Goal: Information Seeking & Learning: Learn about a topic

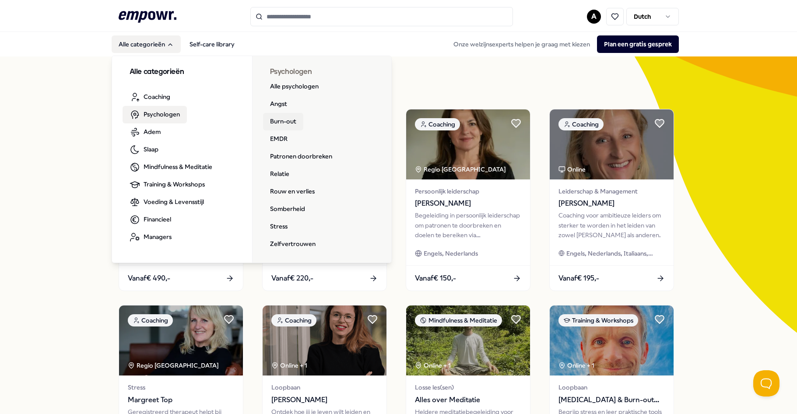
click at [288, 117] on link "Burn-out" at bounding box center [283, 122] width 40 height 18
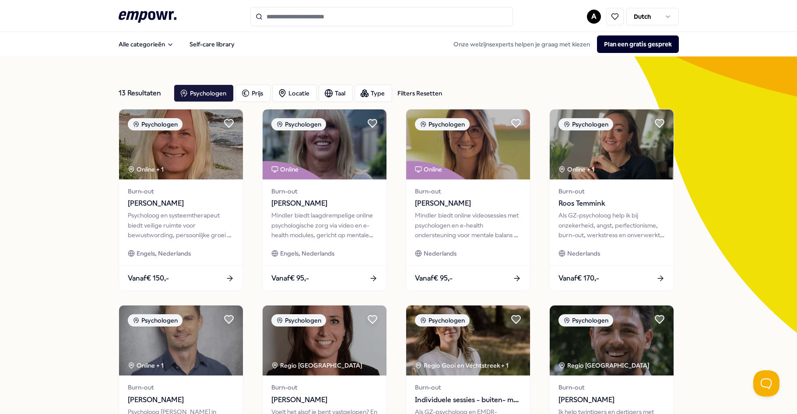
click at [290, 25] on input "Search for products, categories or subcategories" at bounding box center [381, 16] width 263 height 19
click at [161, 12] on icon ".empowr-logo_svg__cls-1{fill:#03032f}" at bounding box center [148, 17] width 58 height 16
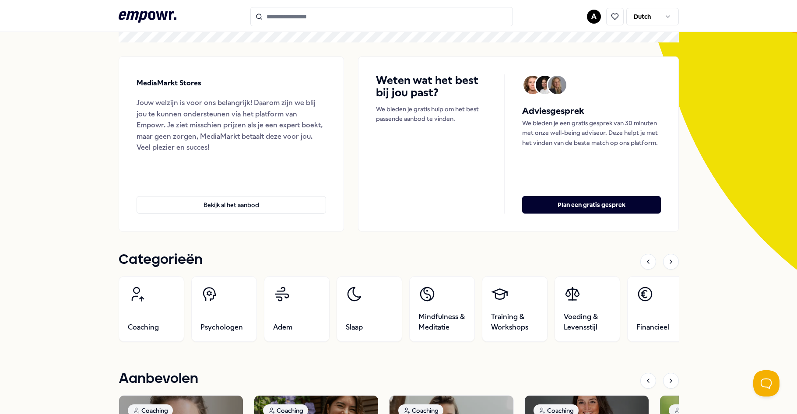
scroll to position [131, 0]
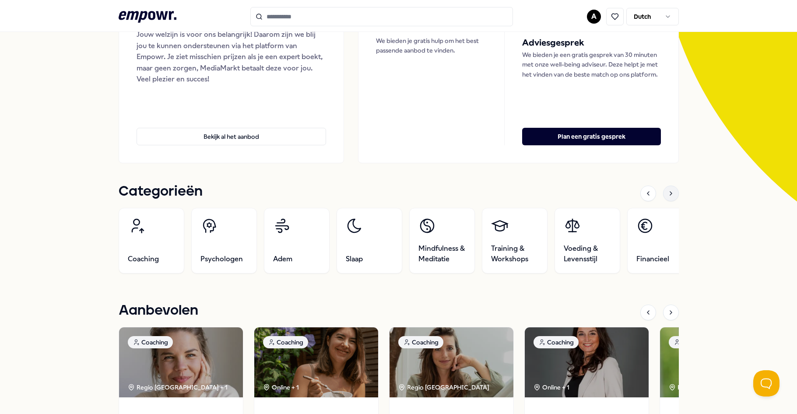
click at [667, 193] on icon at bounding box center [670, 193] width 7 height 7
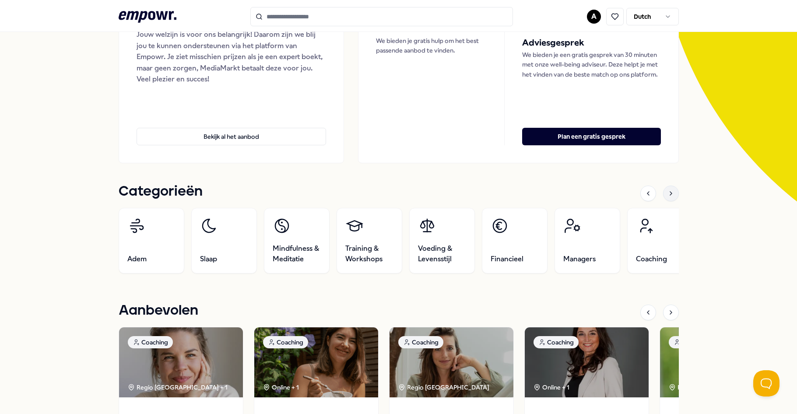
click at [667, 193] on icon at bounding box center [670, 193] width 7 height 7
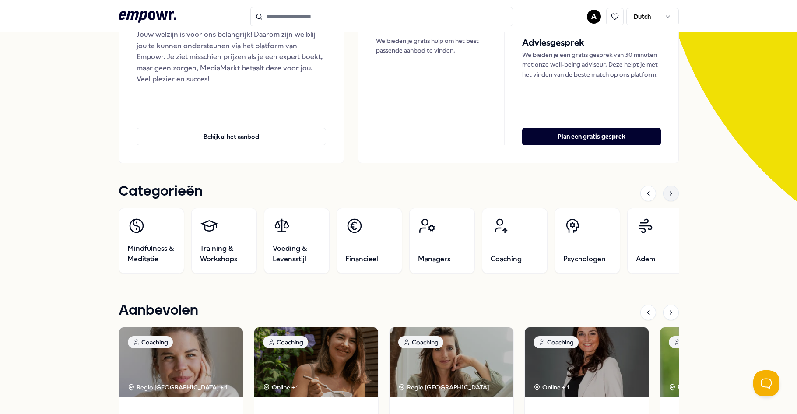
click at [667, 193] on icon at bounding box center [670, 193] width 7 height 7
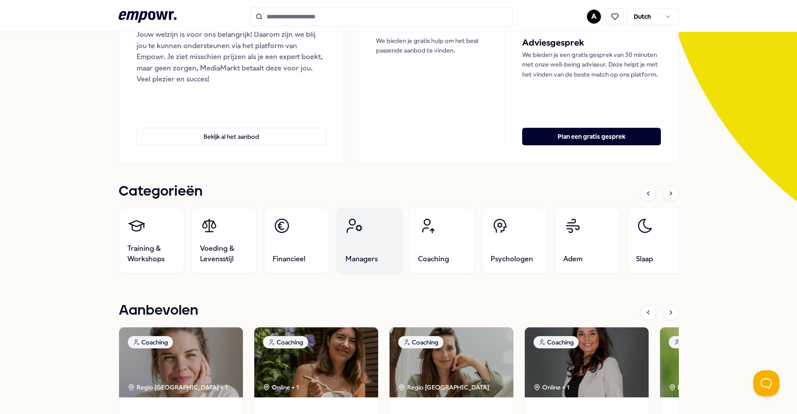
click at [336, 245] on link "Managers" at bounding box center [369, 241] width 66 height 66
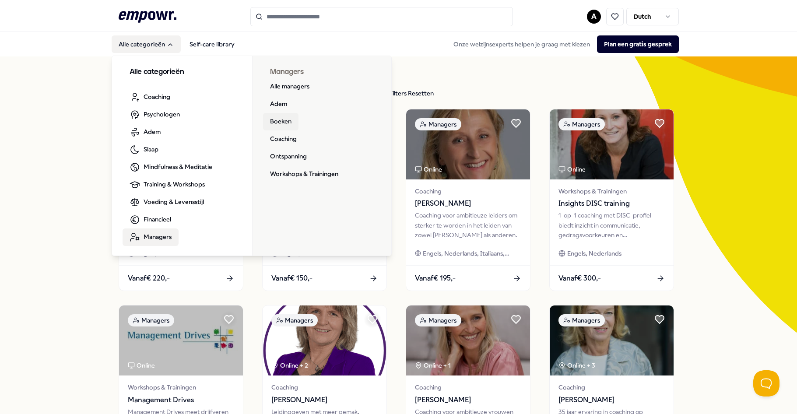
click at [276, 118] on link "Boeken" at bounding box center [280, 122] width 35 height 18
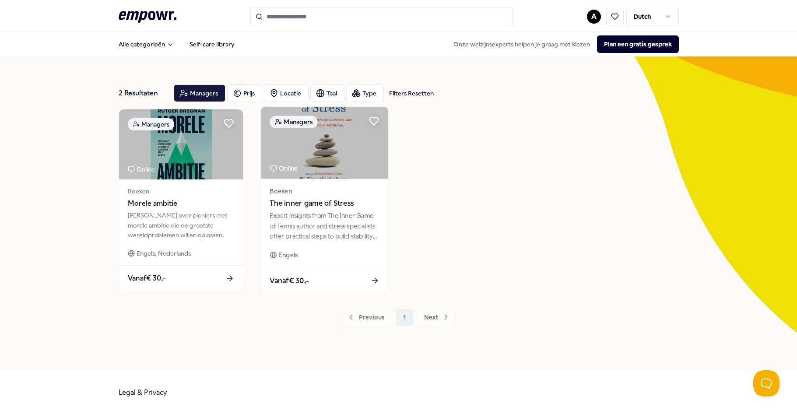
click at [331, 281] on div "Vanaf € 30,-" at bounding box center [323, 280] width 127 height 26
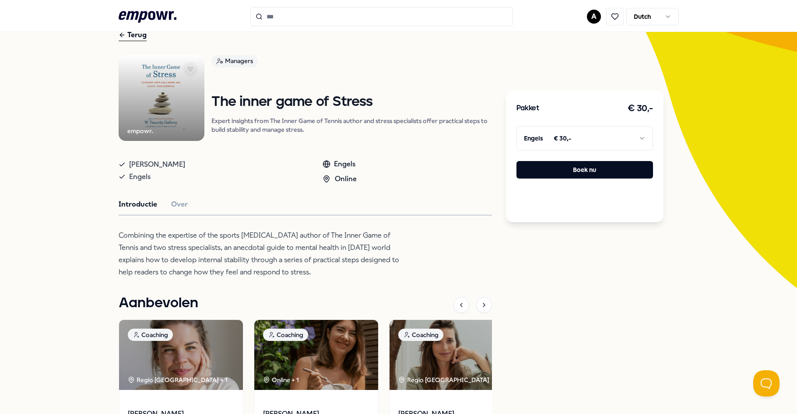
scroll to position [44, 0]
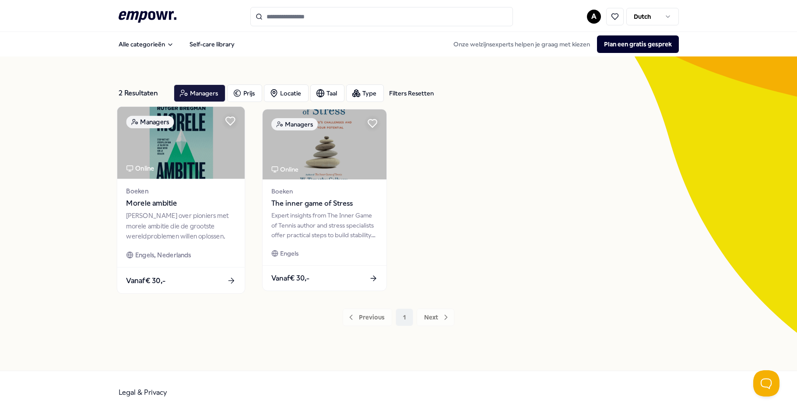
click at [138, 269] on div "Vanaf € 30,-" at bounding box center [180, 280] width 127 height 26
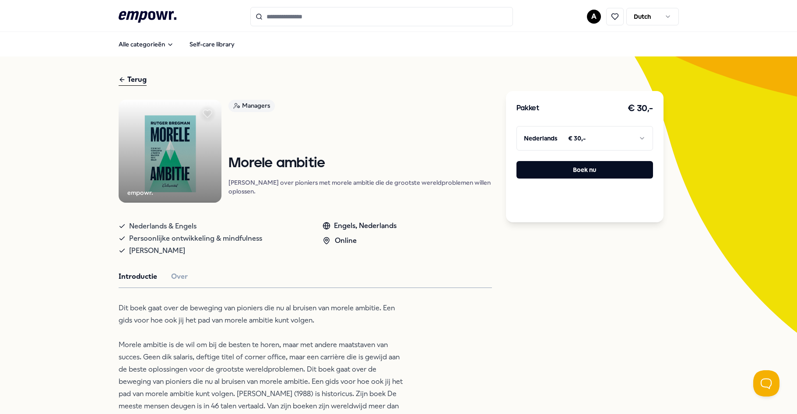
click at [565, 130] on html ".empowr-logo_svg__cls-1{fill:#03032f} A Dutch Alle categorieën Self-care librar…" at bounding box center [398, 207] width 797 height 414
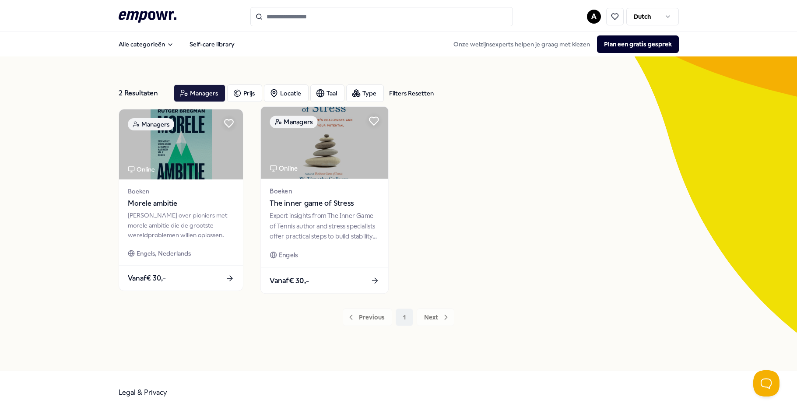
click at [349, 220] on div "Expert insights from The Inner Game of Tennis author and stress specialists off…" at bounding box center [324, 226] width 109 height 30
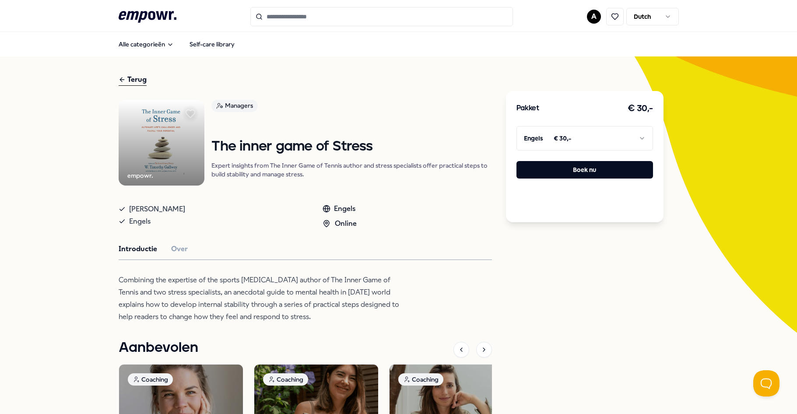
click at [564, 141] on html ".empowr-logo_svg__cls-1{fill:#03032f} A Dutch Alle categorieën Self-care librar…" at bounding box center [398, 207] width 797 height 414
click at [400, 138] on html ".empowr-logo_svg__cls-1{fill:#03032f} A Dutch Alle categorieën Self-care librar…" at bounding box center [398, 207] width 797 height 414
click at [166, 17] on icon at bounding box center [148, 16] width 58 height 11
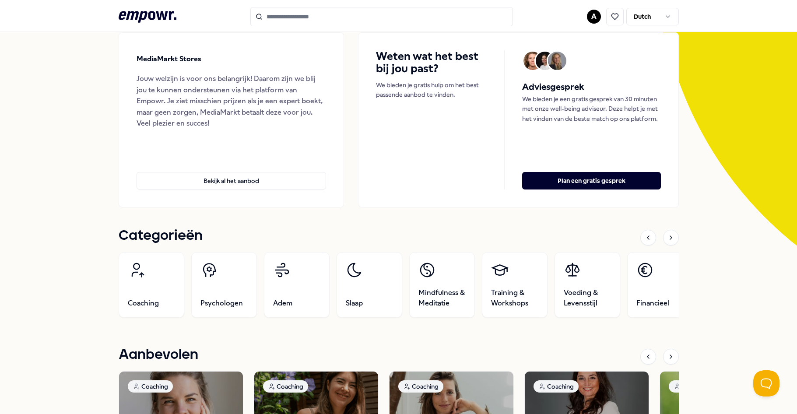
scroll to position [88, 0]
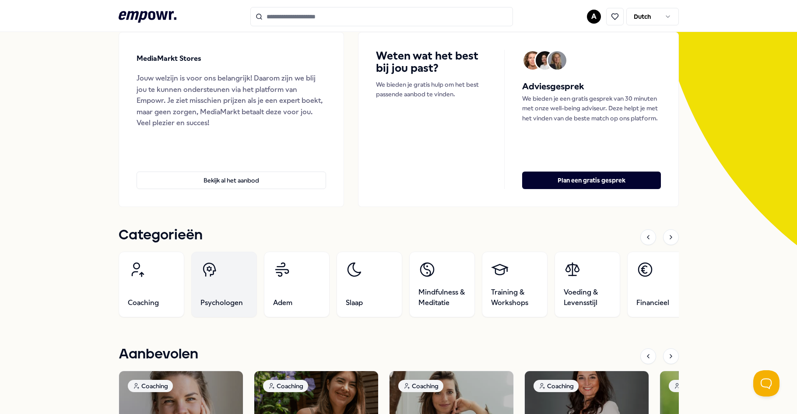
click at [235, 285] on link "Psychologen" at bounding box center [224, 285] width 66 height 66
